Goal: Transaction & Acquisition: Purchase product/service

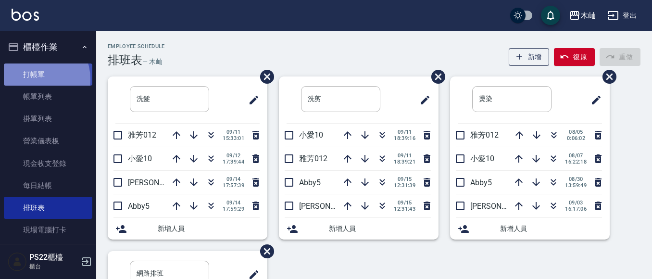
click at [36, 79] on link "打帳單" at bounding box center [48, 75] width 89 height 22
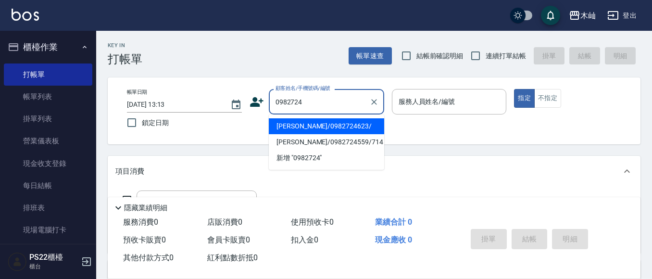
click at [322, 128] on li "[PERSON_NAME]/0982724623/" at bounding box center [326, 126] width 115 height 16
type input "[PERSON_NAME]/0982724623/"
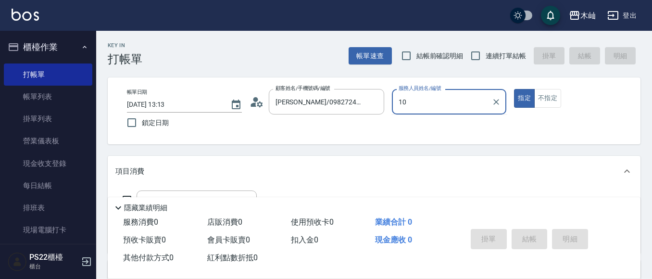
type input "小愛-10"
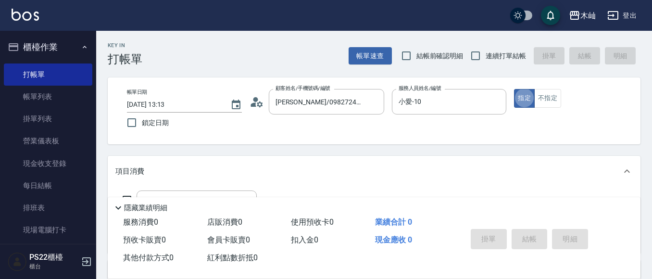
type button "true"
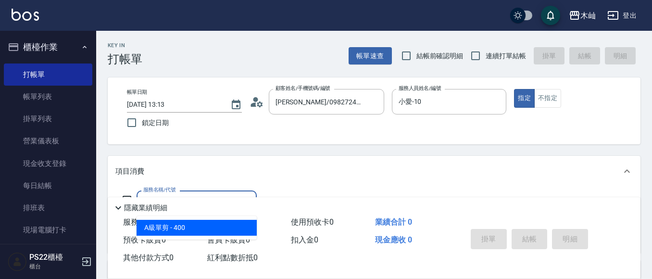
type input "A級單剪(105)"
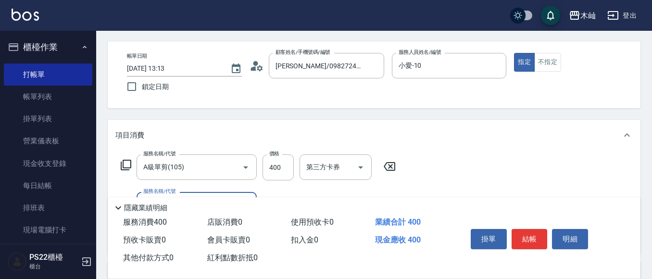
scroll to position [96, 0]
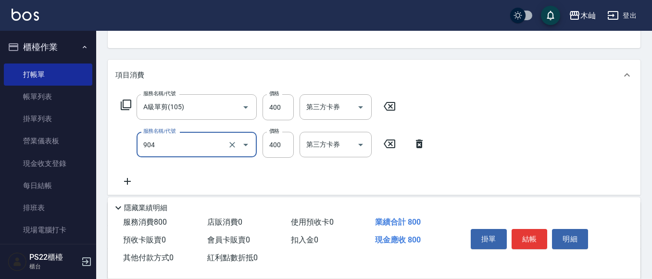
type input "精油洗+瞬護(904)"
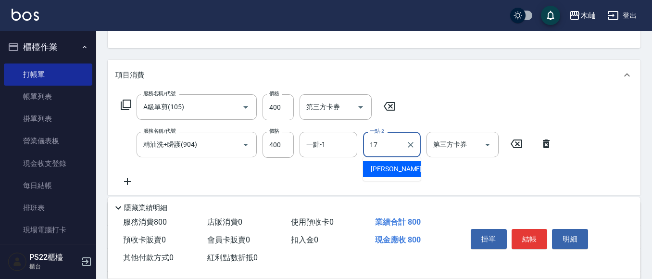
type input "[PERSON_NAME]-17"
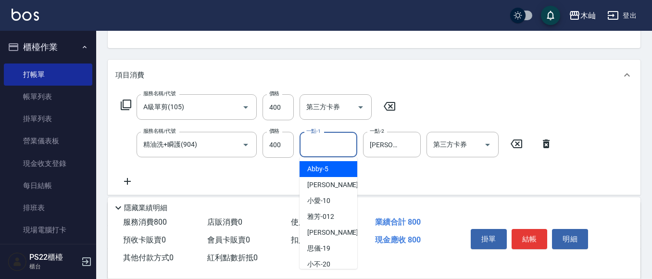
click at [323, 146] on div "一點-1 一點-1" at bounding box center [329, 145] width 58 height 26
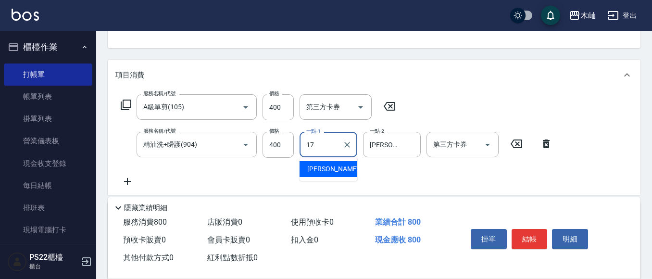
type input "[PERSON_NAME]-17"
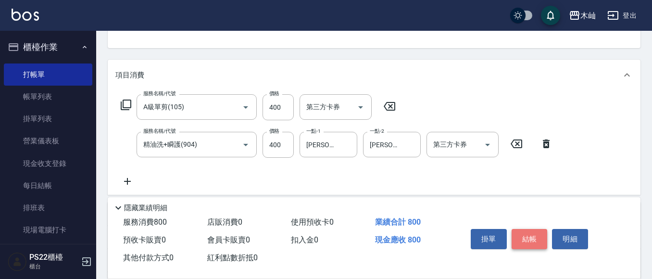
click at [526, 236] on button "結帳" at bounding box center [530, 239] width 36 height 20
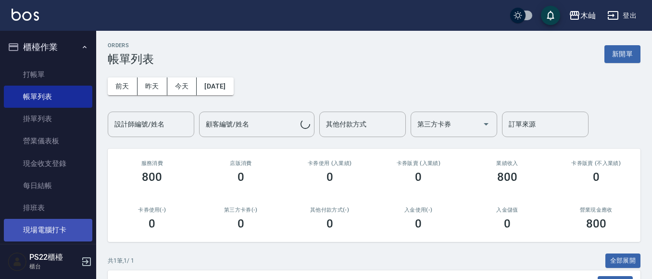
click at [29, 218] on link "排班表" at bounding box center [48, 208] width 89 height 22
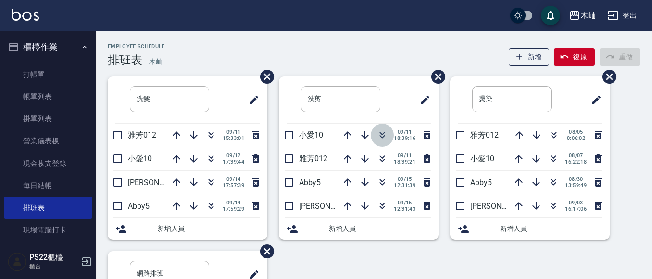
click at [379, 136] on icon "button" at bounding box center [383, 135] width 12 height 12
